Goal: Information Seeking & Learning: Learn about a topic

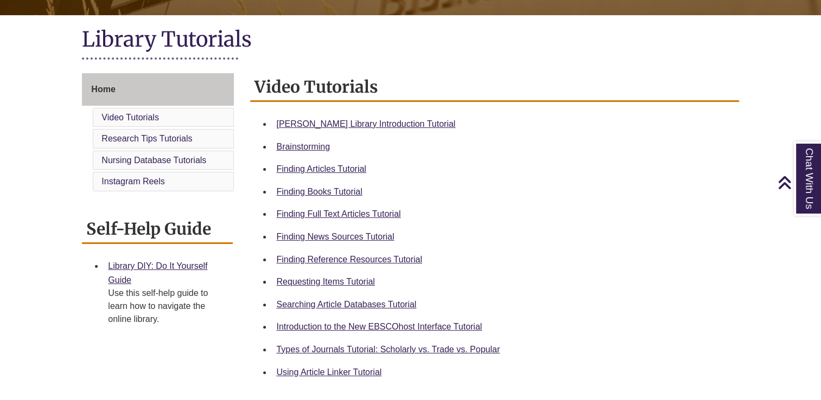
scroll to position [231, 0]
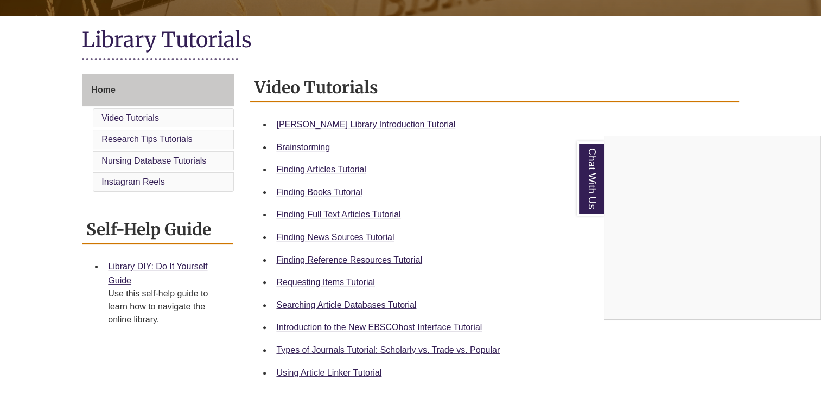
click at [167, 118] on div "Chat With Us" at bounding box center [410, 200] width 821 height 400
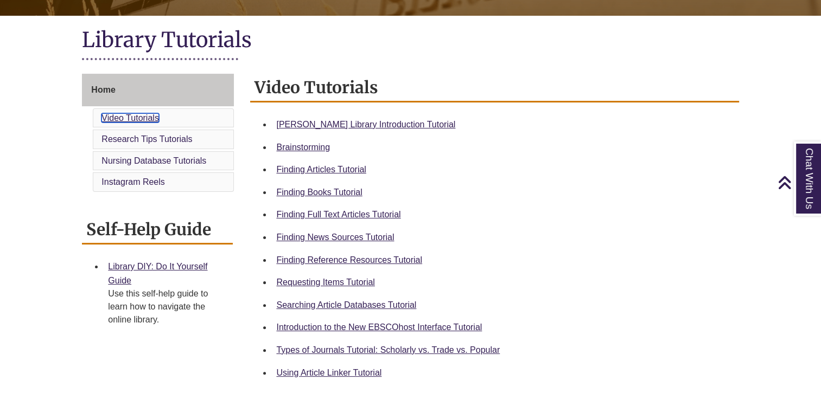
click at [147, 118] on link "Video Tutorials" at bounding box center [130, 117] width 58 height 9
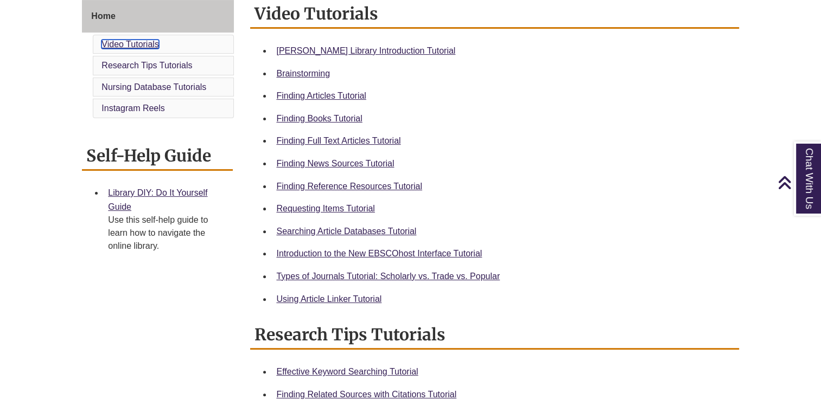
click at [132, 46] on link "Video Tutorials" at bounding box center [130, 44] width 58 height 9
click at [134, 43] on link "Video Tutorials" at bounding box center [130, 44] width 58 height 9
click at [140, 66] on link "Research Tips Tutorials" at bounding box center [146, 65] width 91 height 9
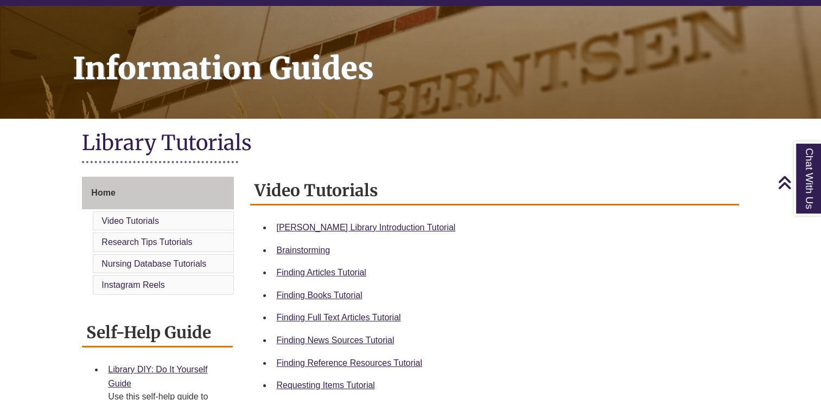
scroll to position [127, 0]
click at [127, 268] on link "Nursing Database Tutorials" at bounding box center [153, 264] width 105 height 9
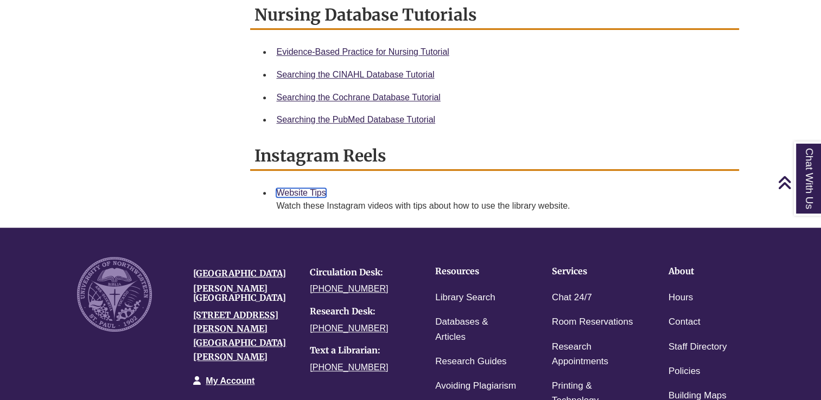
click at [299, 195] on link "Website Tips" at bounding box center [300, 192] width 49 height 9
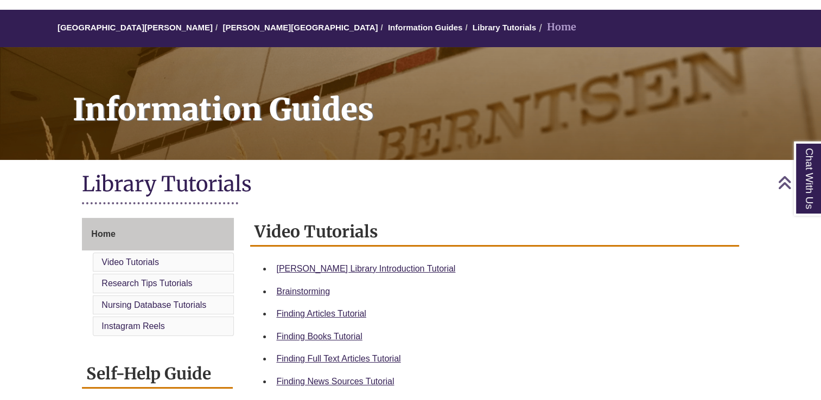
scroll to position [0, 0]
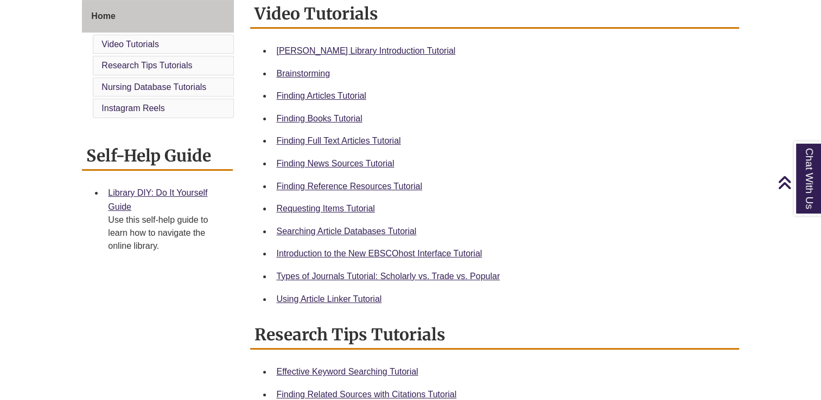
scroll to position [231, 0]
